Goal: Task Accomplishment & Management: Manage account settings

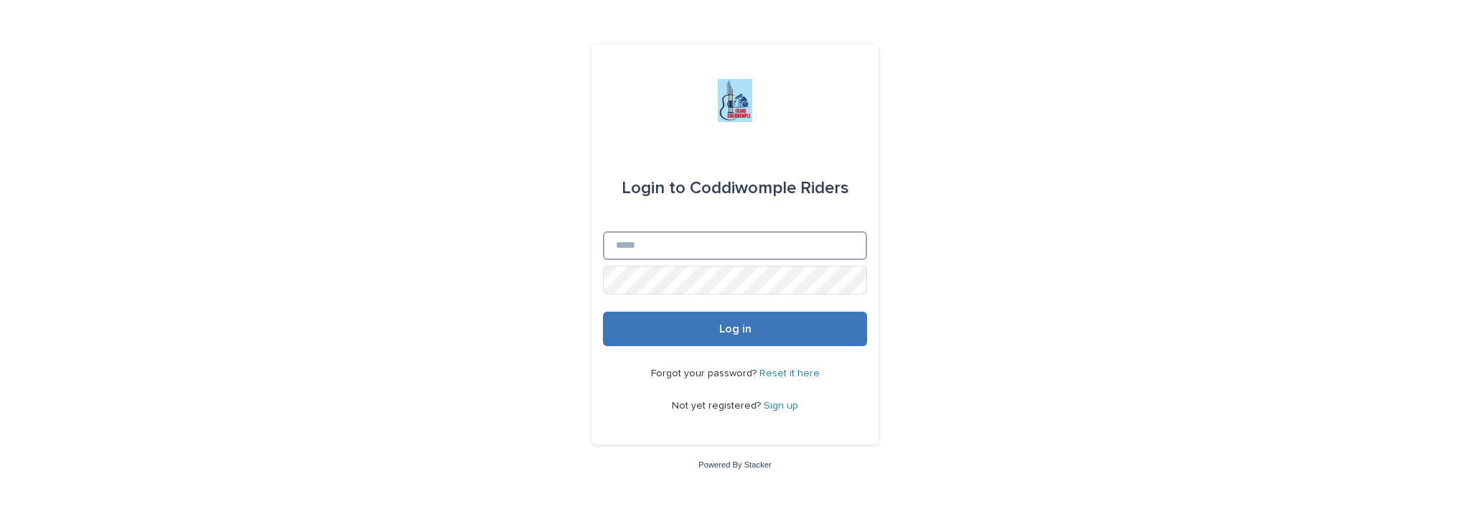
type input "**********"
click at [763, 332] on button "Log in" at bounding box center [735, 328] width 264 height 34
